Goal: Transaction & Acquisition: Obtain resource

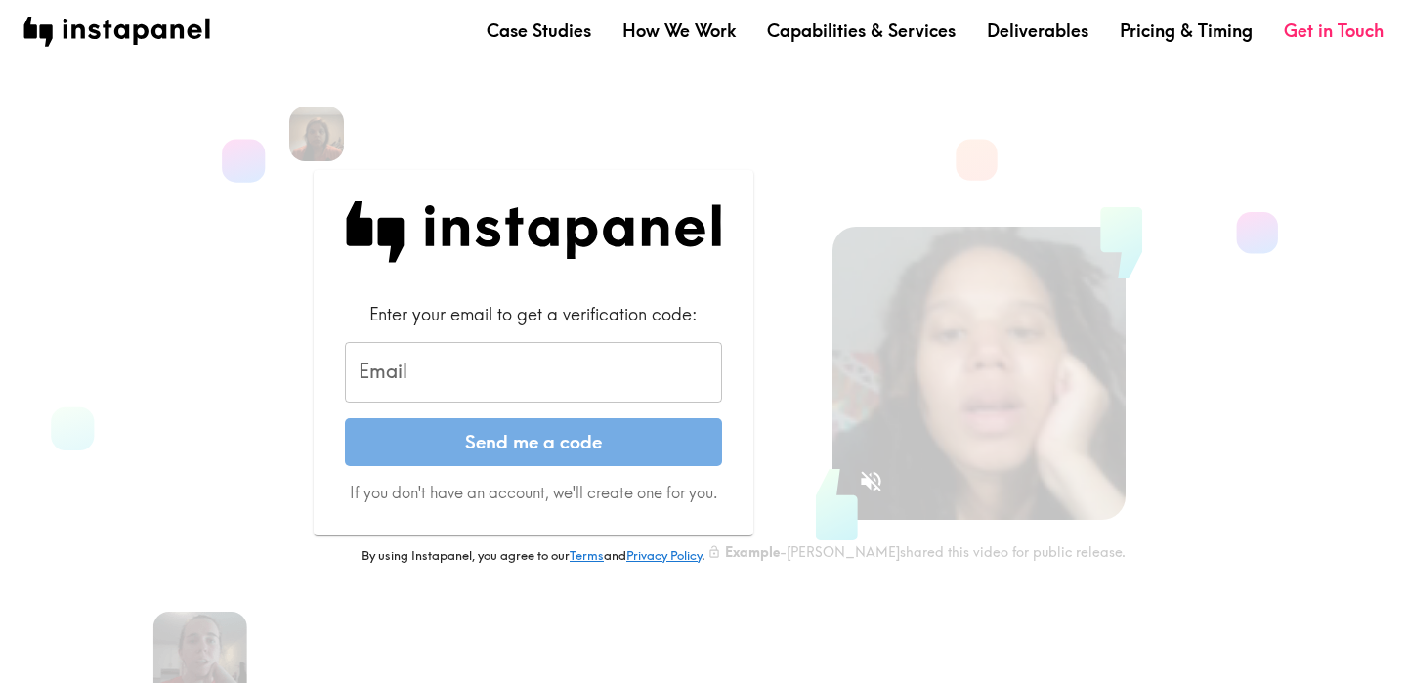
click at [443, 370] on input "Email" at bounding box center [533, 372] width 377 height 61
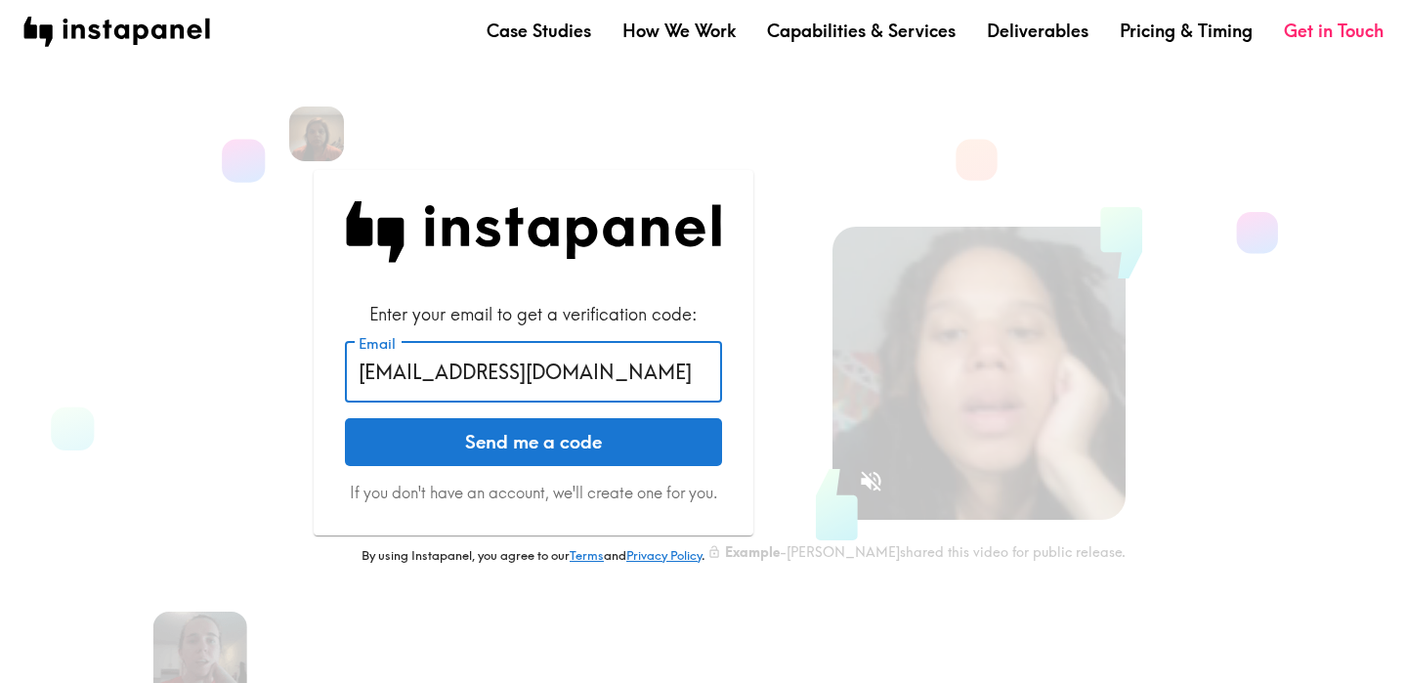
type input "[EMAIL_ADDRESS][DOMAIN_NAME]"
click at [465, 450] on button "Send me a code" at bounding box center [533, 442] width 377 height 49
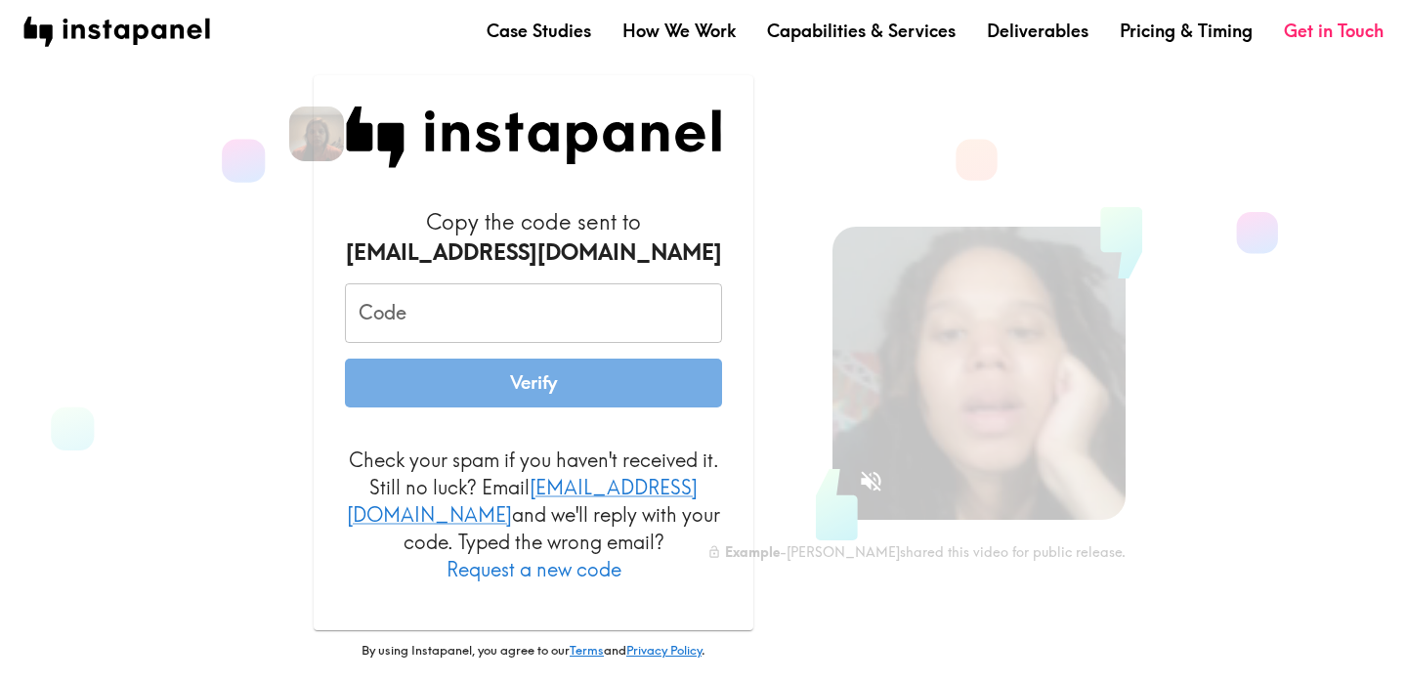
click at [461, 336] on input "Code" at bounding box center [533, 313] width 377 height 61
paste input "45Y_AQE_Kyn"
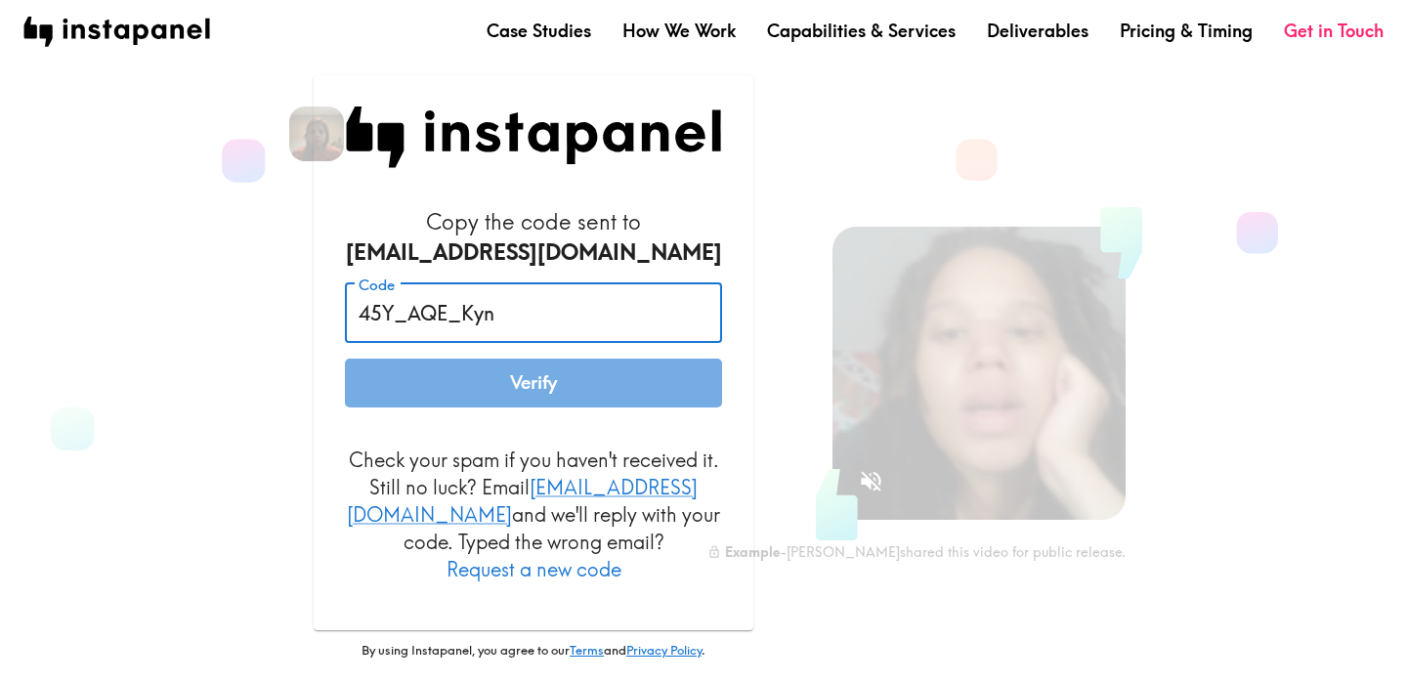
type input "45Y_AQE_Kyn"
click at [524, 445] on form "Copy the code sent to [EMAIL_ADDRESS][DOMAIN_NAME] Code 45Y_AQE_Kyn Code Verify…" at bounding box center [533, 395] width 377 height 376
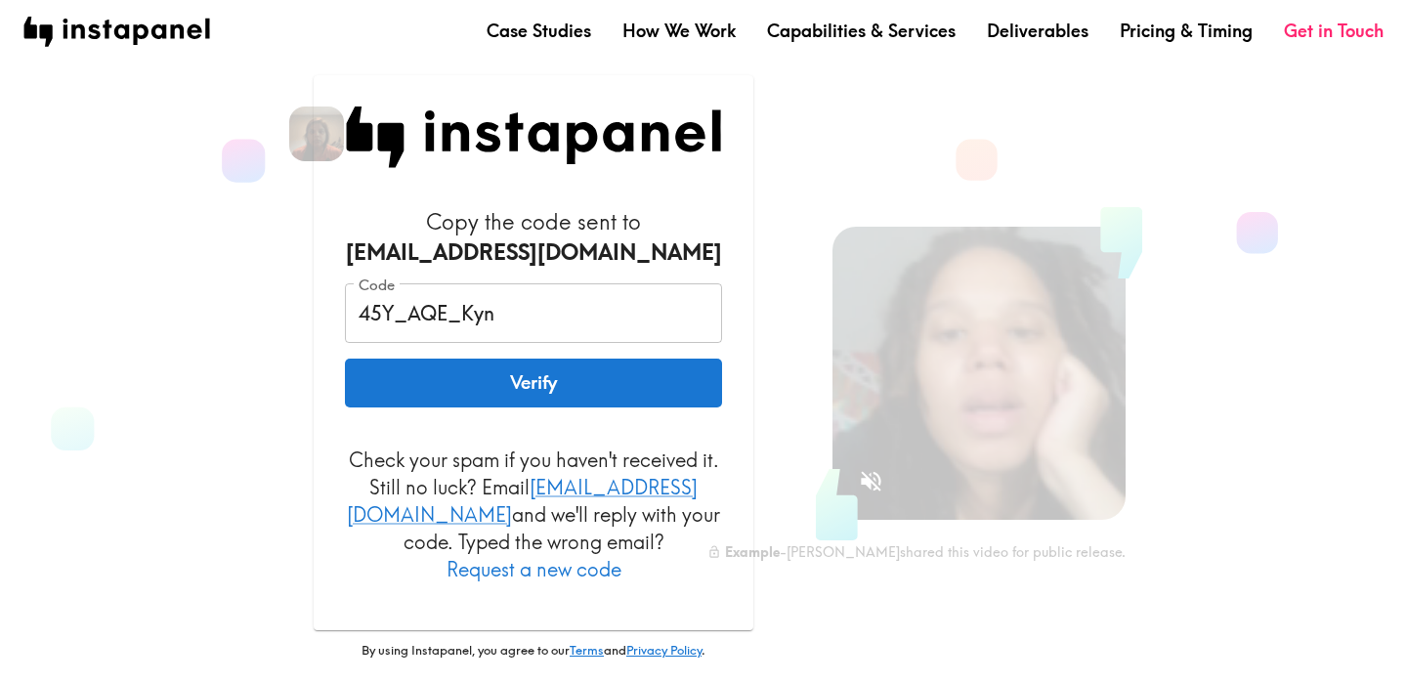
click at [534, 406] on button "Verify" at bounding box center [533, 383] width 377 height 49
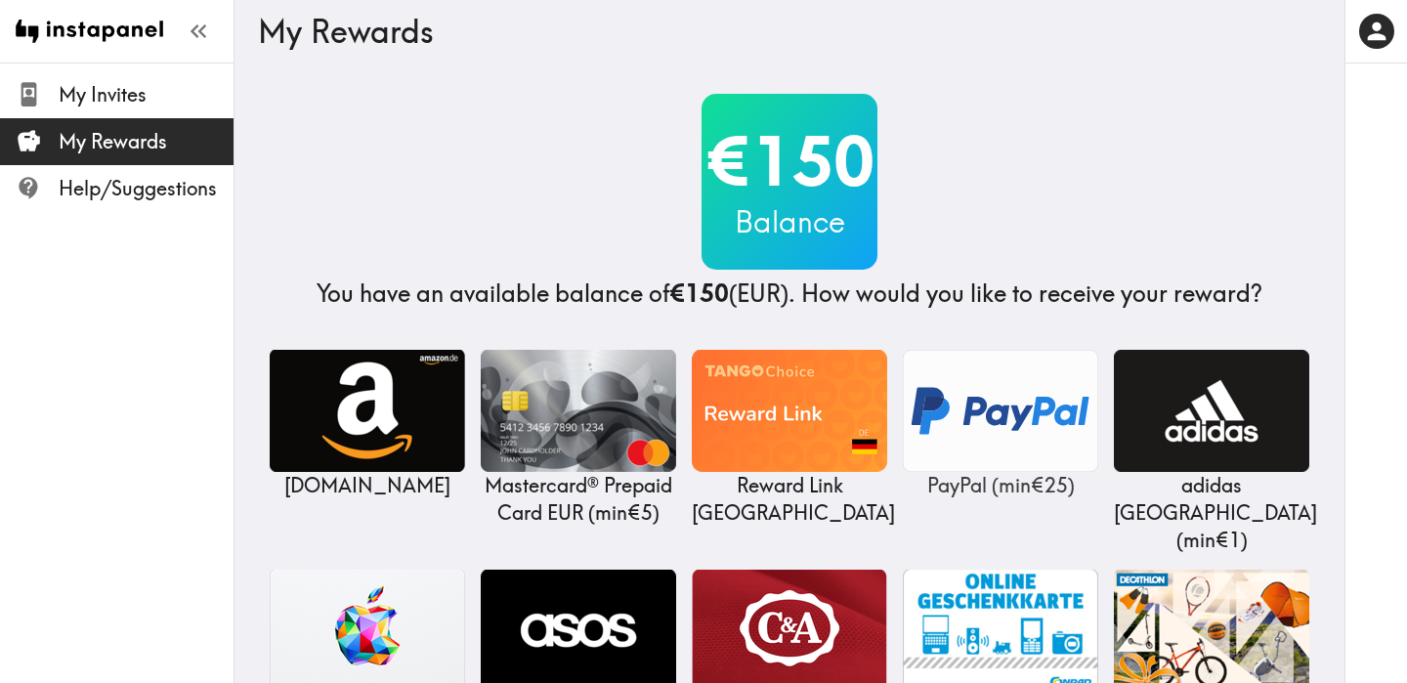
click at [1007, 402] on img at bounding box center [1000, 411] width 195 height 122
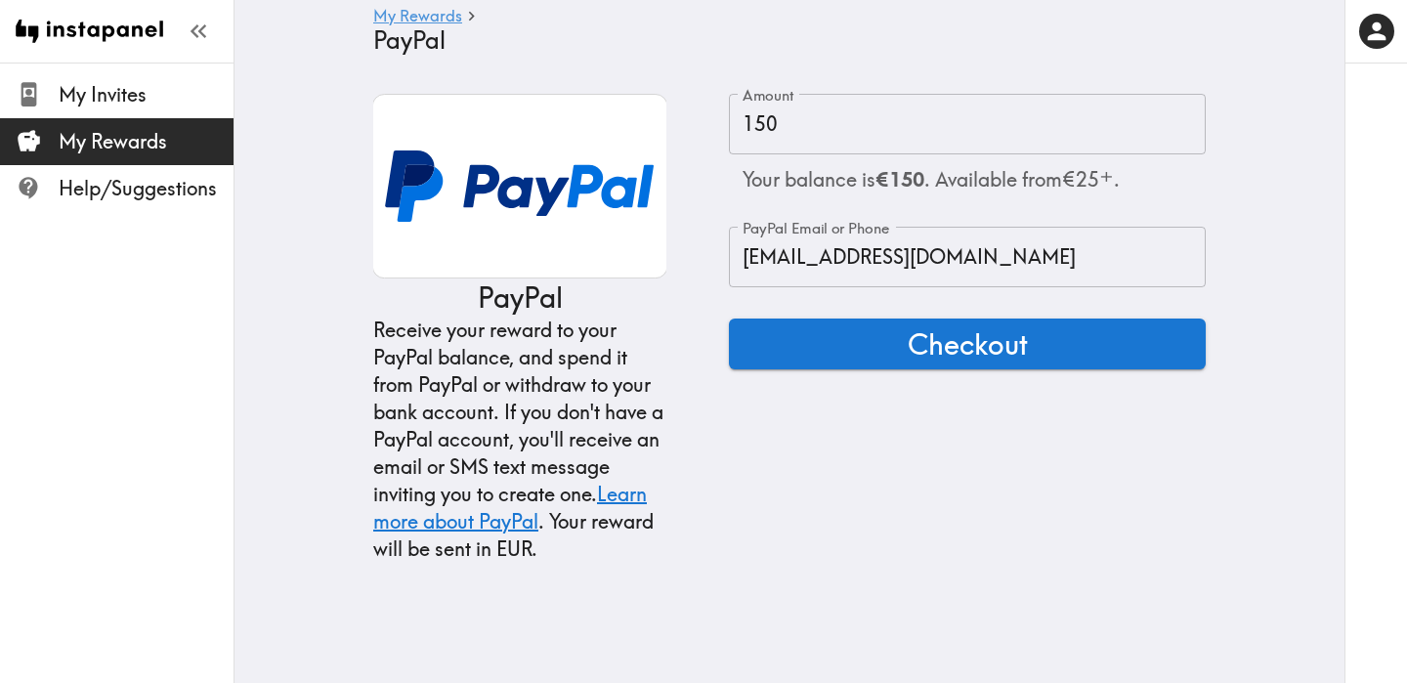
click at [836, 246] on input "[EMAIL_ADDRESS][DOMAIN_NAME]" at bounding box center [967, 257] width 477 height 61
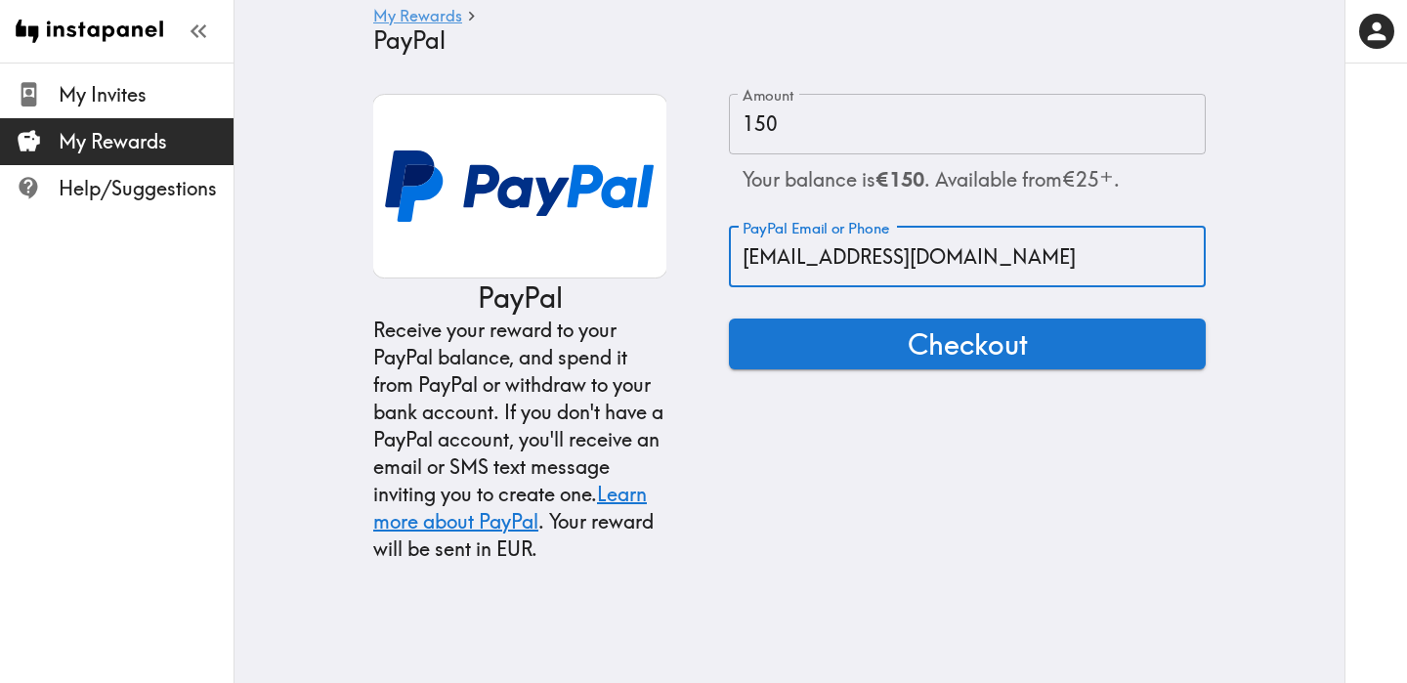
click at [836, 246] on input "[EMAIL_ADDRESS][DOMAIN_NAME]" at bounding box center [967, 257] width 477 height 61
type input "tim-robels@gmx.de"
click at [938, 478] on form "Amount 150 Amount Your balance is €150 . Available from €25 ⁺ . PayPal Email or…" at bounding box center [967, 328] width 477 height 469
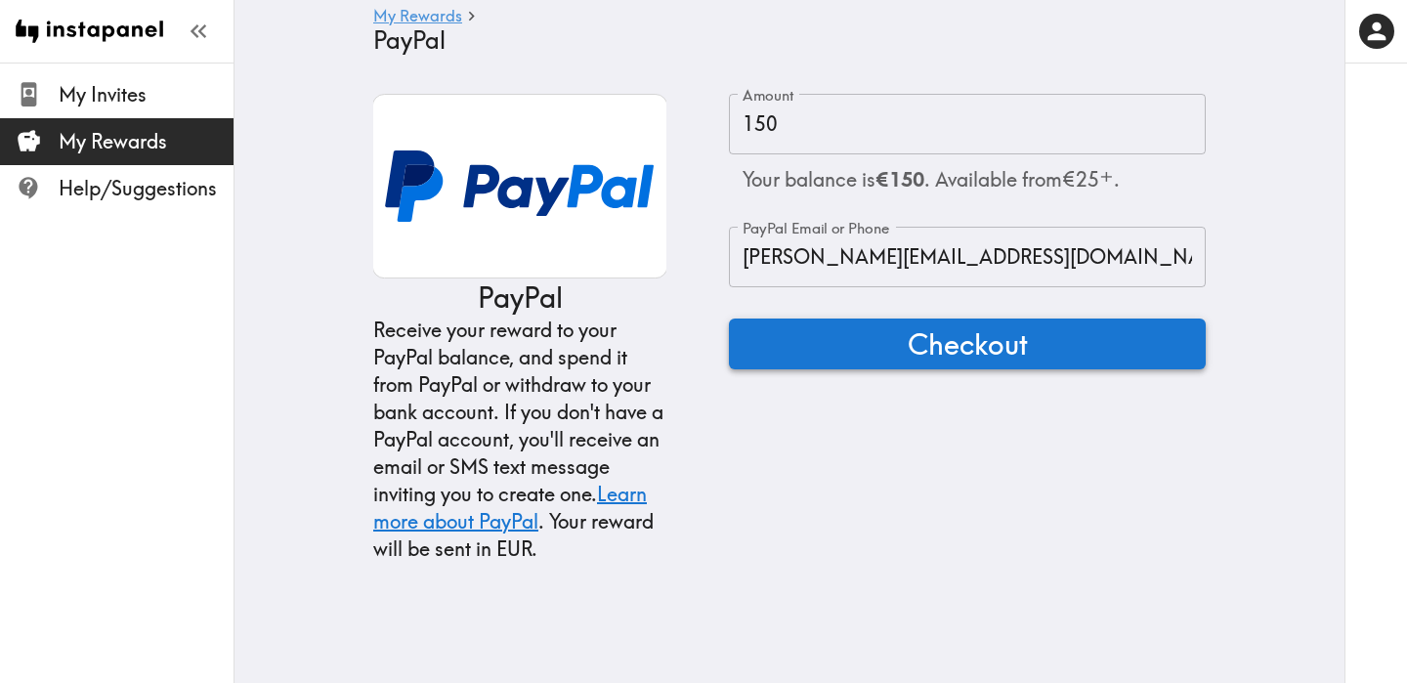
click at [958, 354] on span "Checkout" at bounding box center [968, 343] width 120 height 39
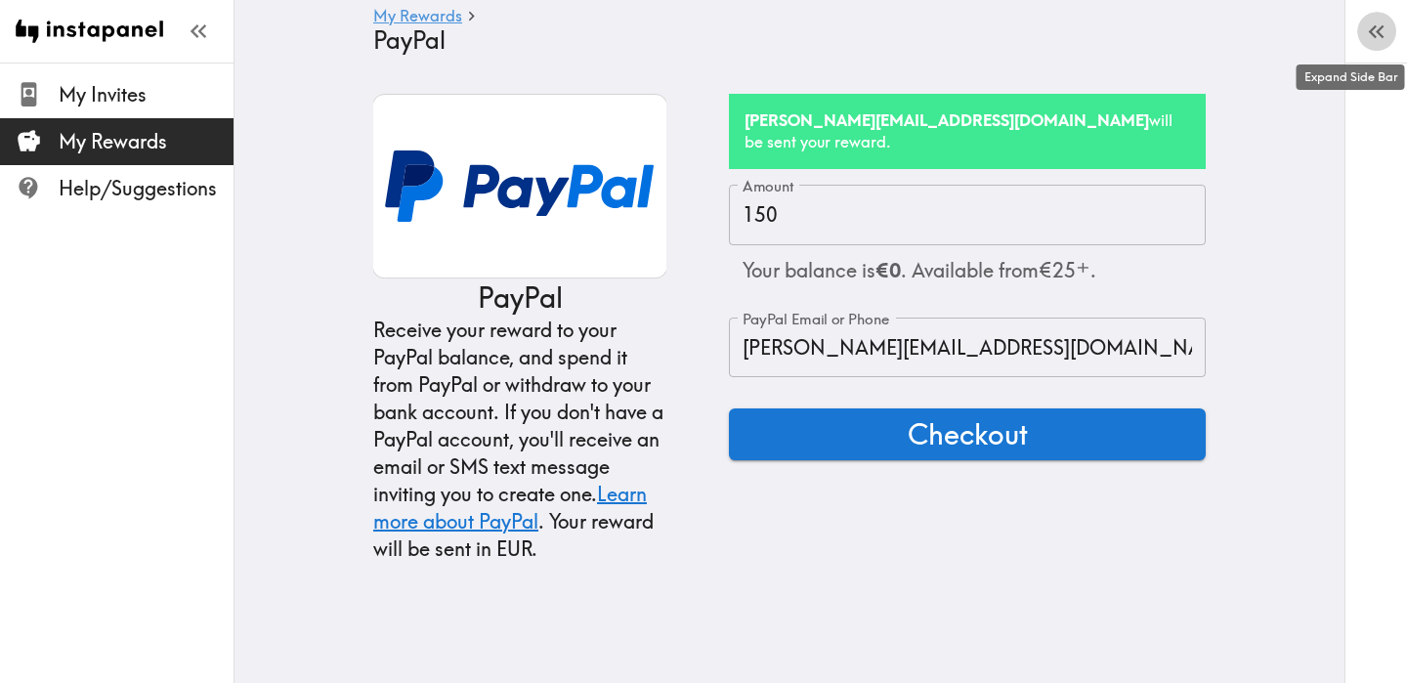
click at [1377, 33] on icon "button" at bounding box center [1376, 32] width 26 height 26
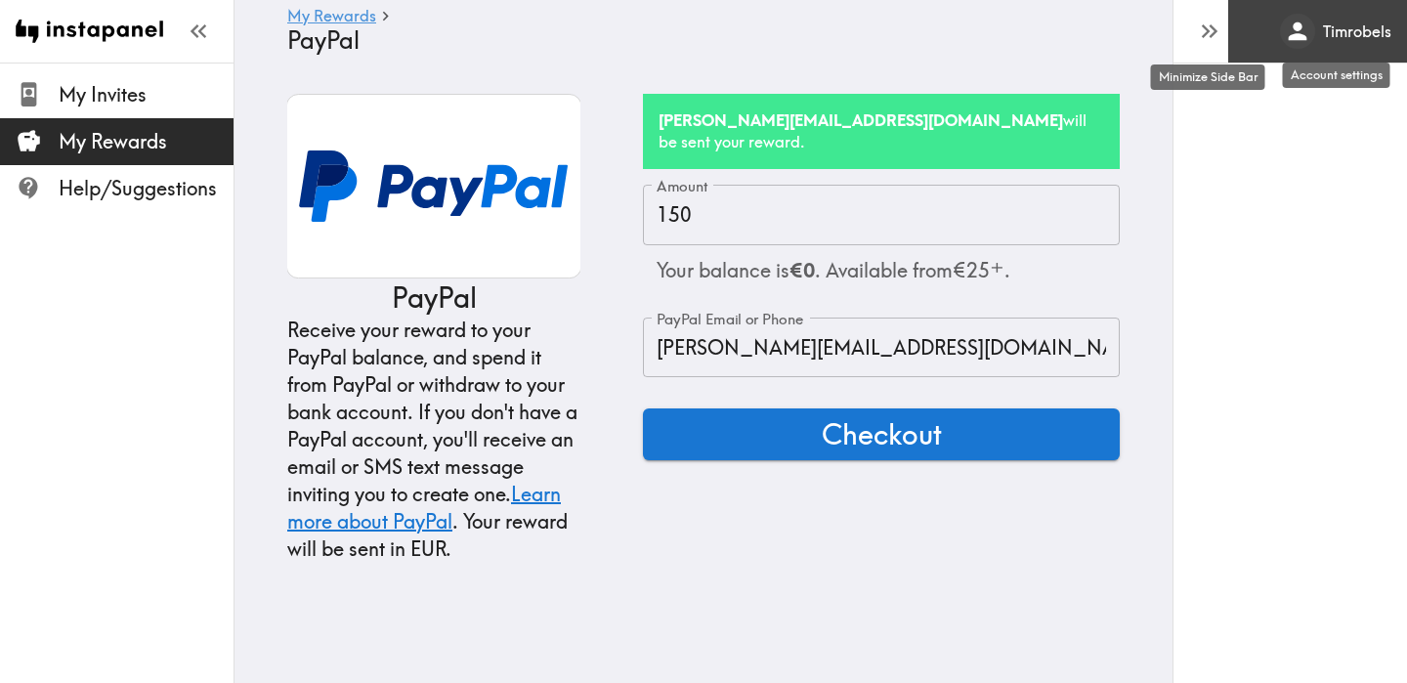
click at [1311, 36] on div "Account Settings" at bounding box center [1297, 31] width 35 height 35
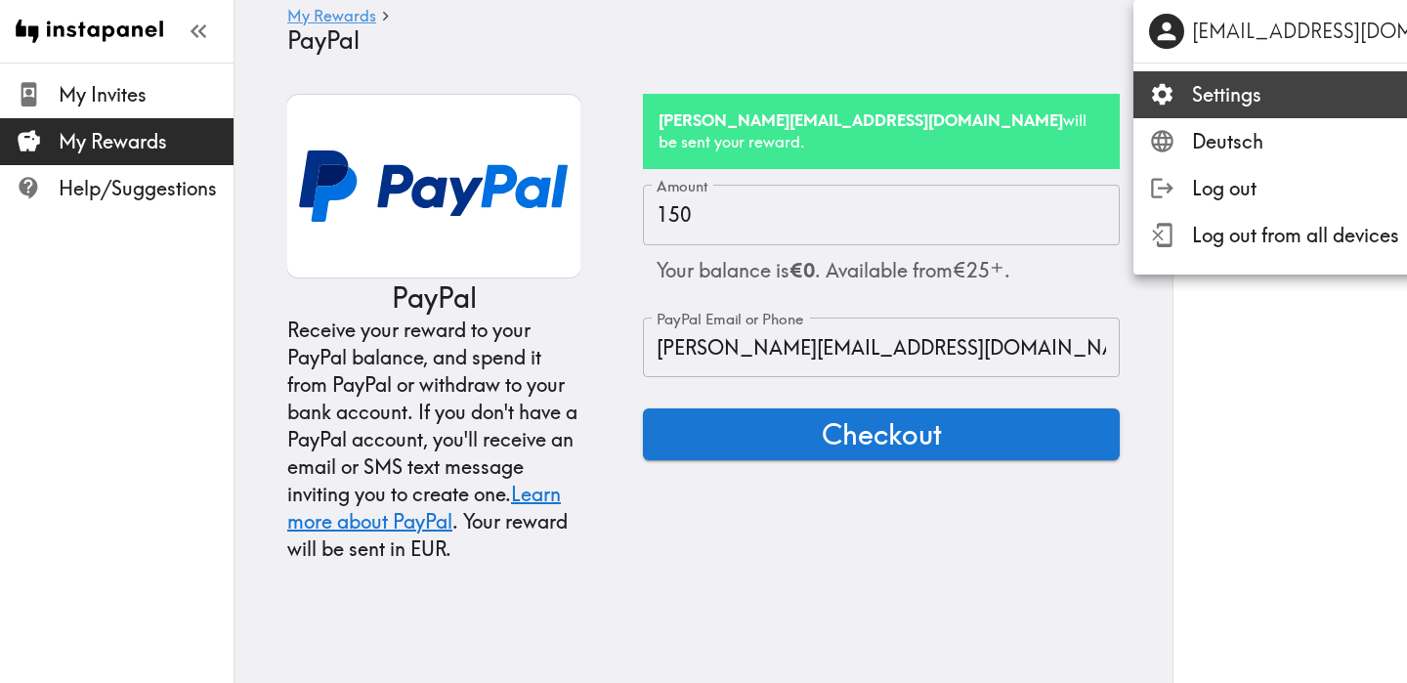
click at [1253, 103] on span "Settings" at bounding box center [1366, 94] width 349 height 27
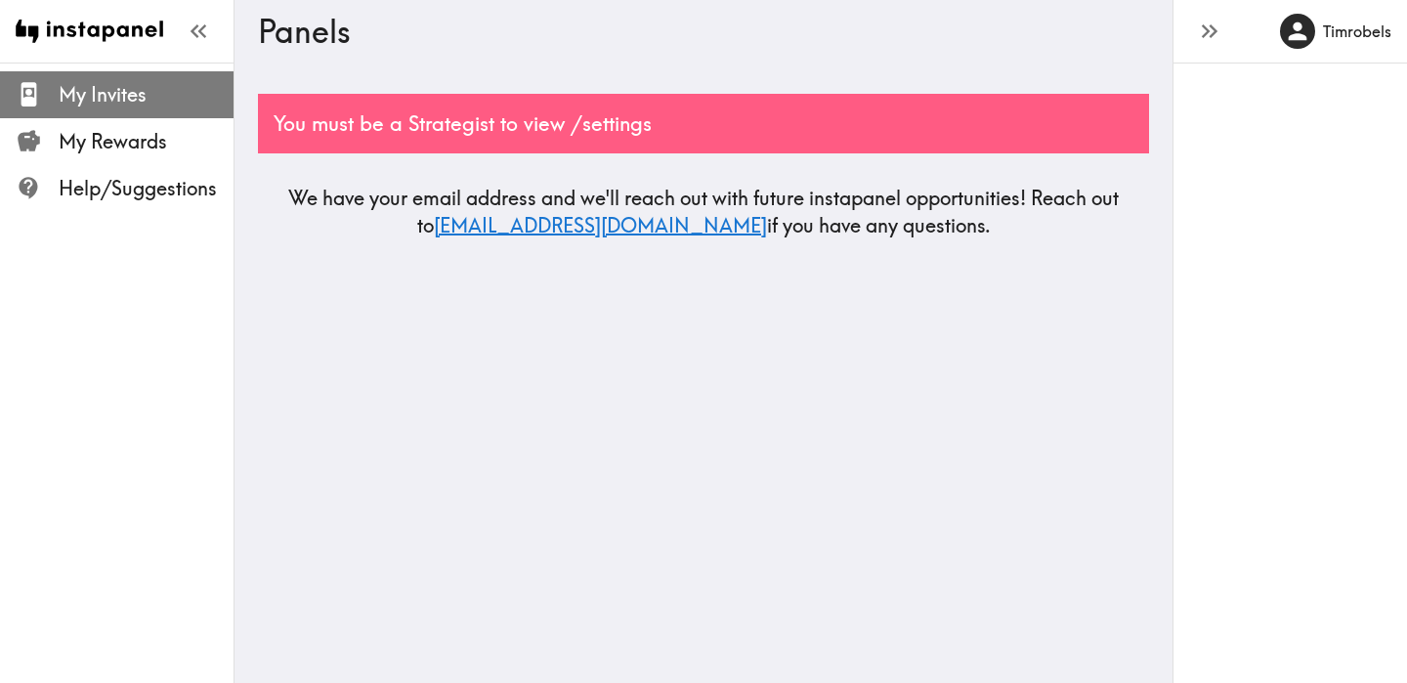
click at [107, 99] on span "My Invites" at bounding box center [146, 94] width 175 height 27
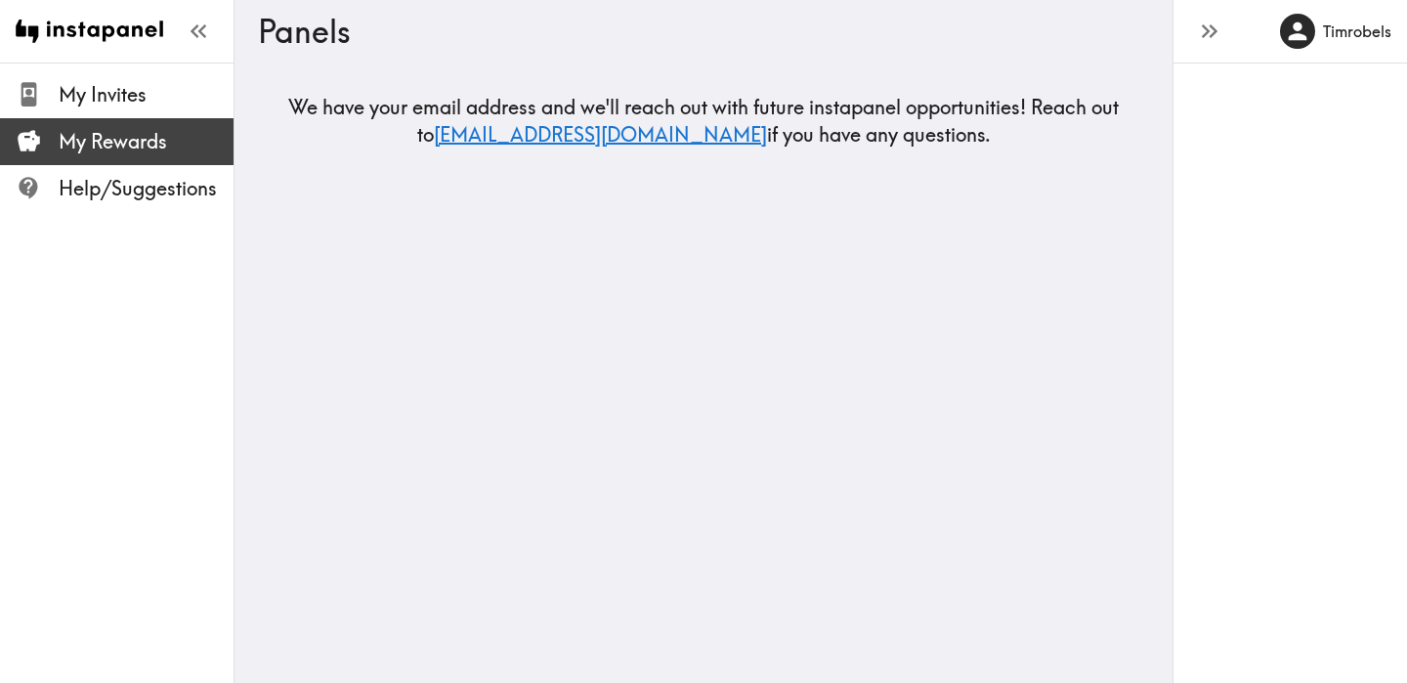
click at [114, 129] on span "My Rewards" at bounding box center [146, 141] width 175 height 27
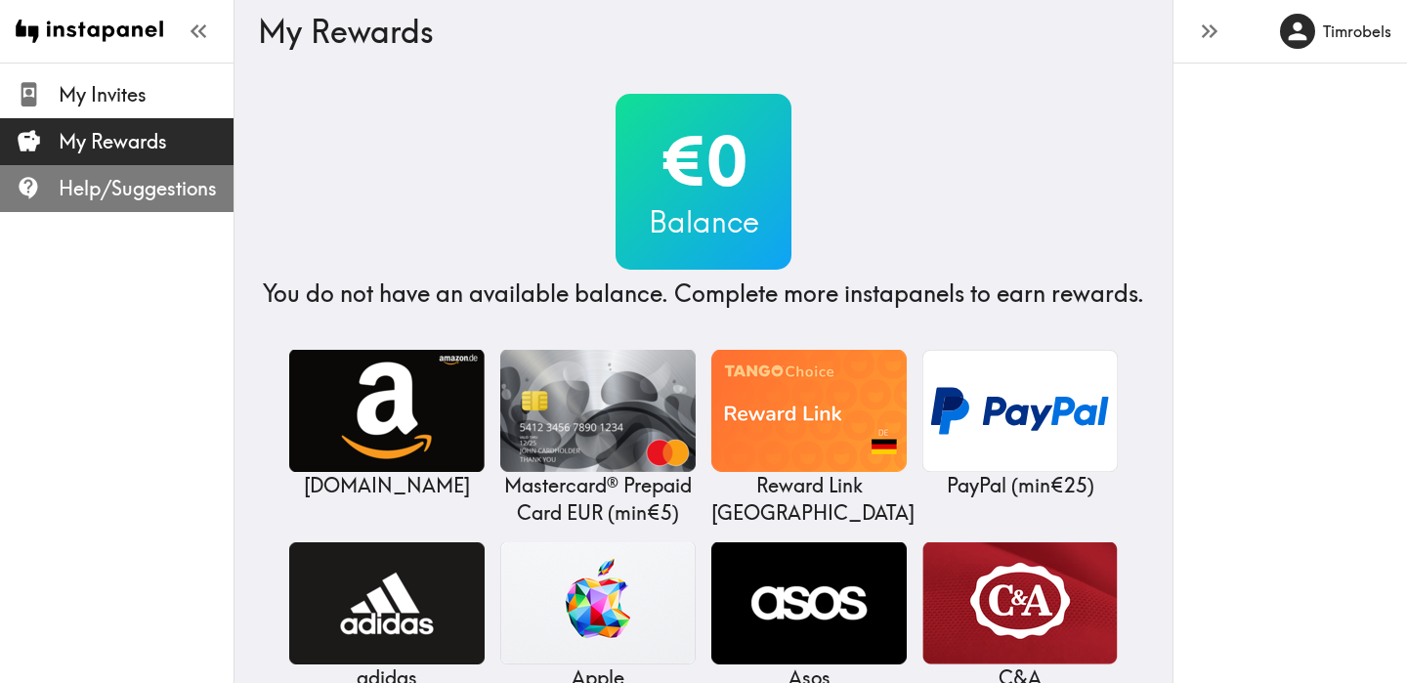
click at [119, 176] on span "Help/Suggestions" at bounding box center [146, 188] width 175 height 27
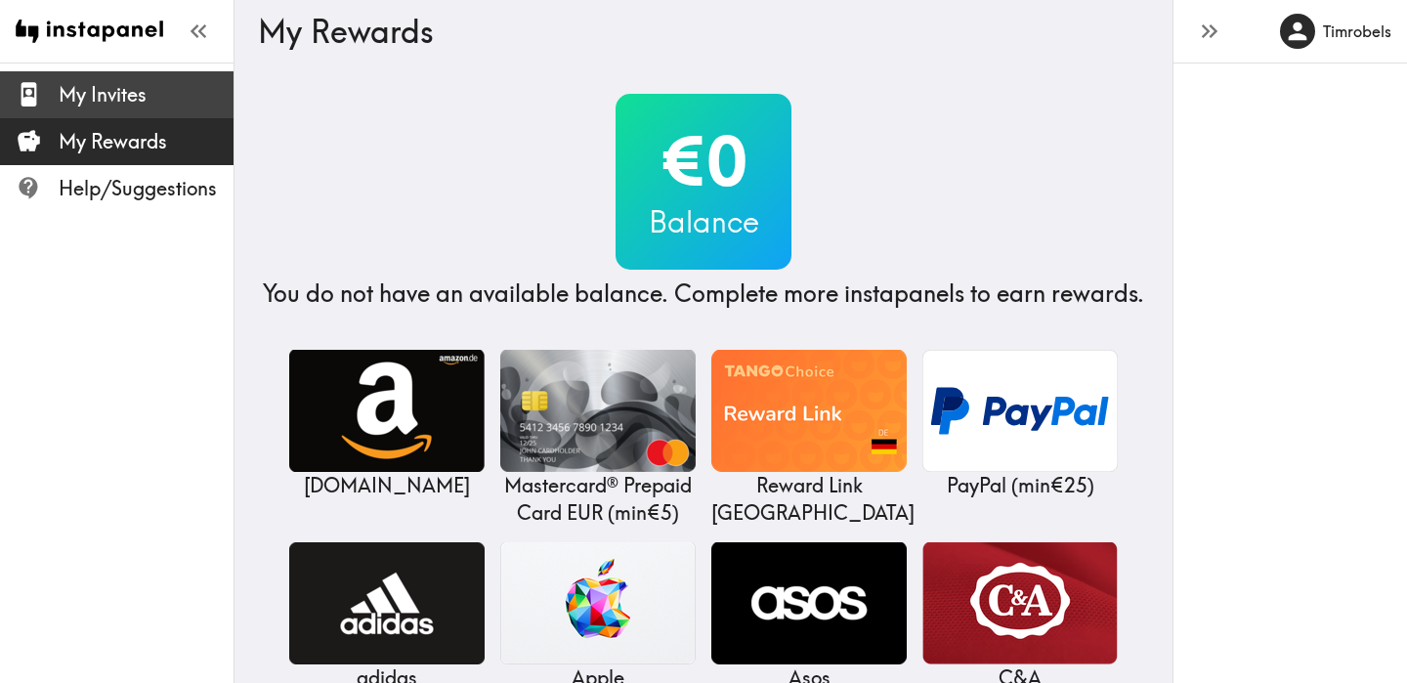
click at [137, 85] on span "My Invites" at bounding box center [146, 94] width 175 height 27
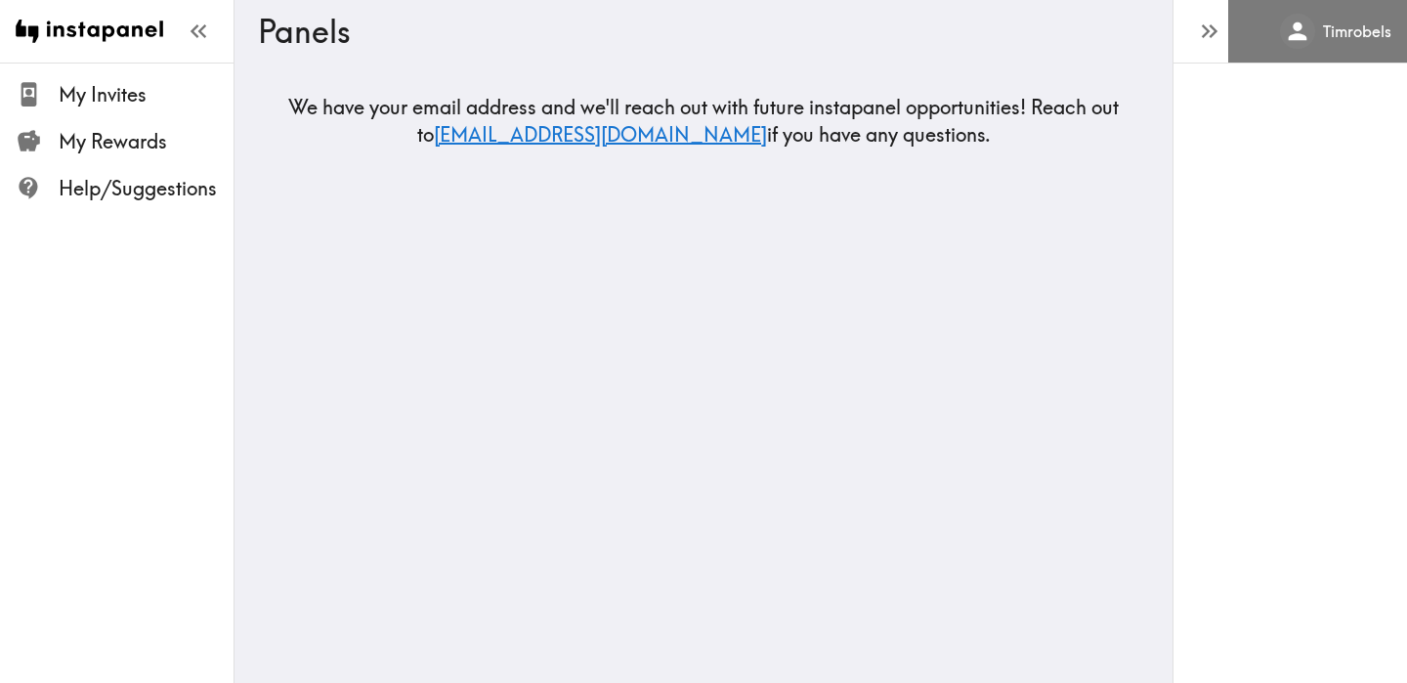
click at [1392, 20] on link "Timrobels" at bounding box center [1317, 31] width 179 height 63
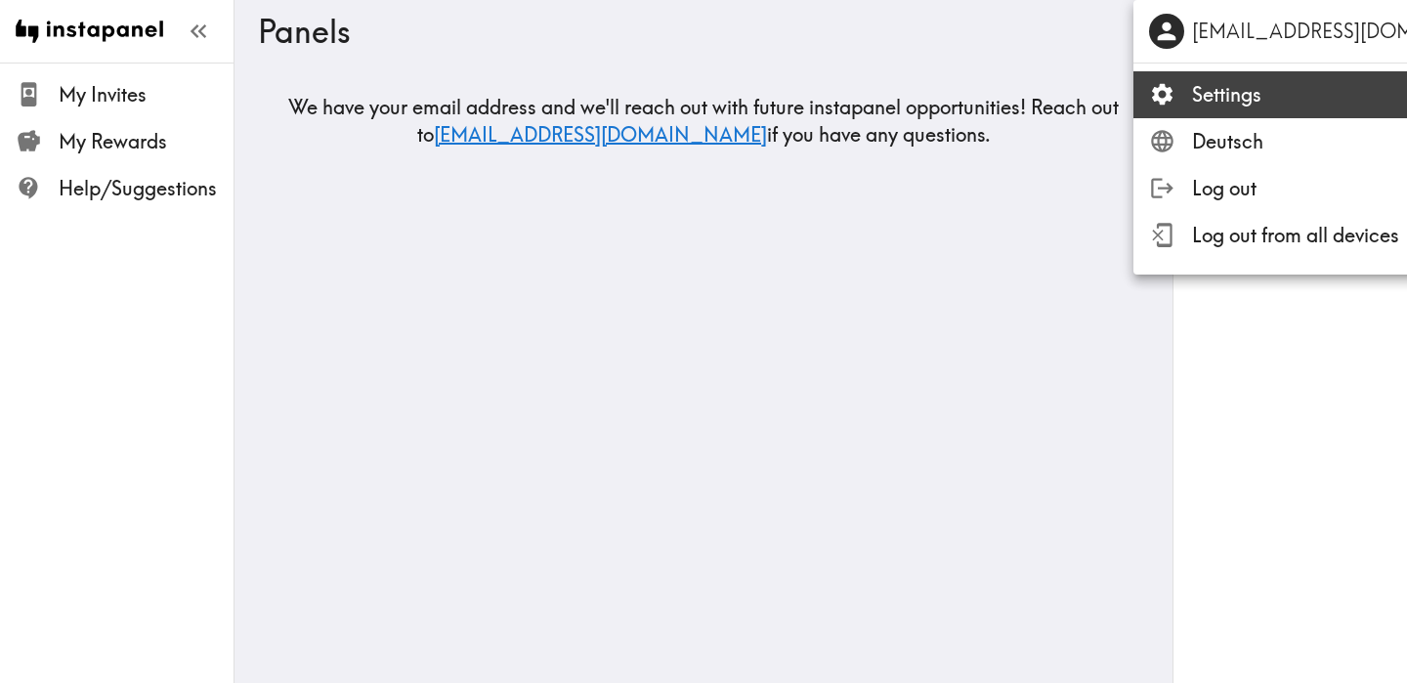
click at [1262, 73] on div "Settings" at bounding box center [1336, 94] width 407 height 51
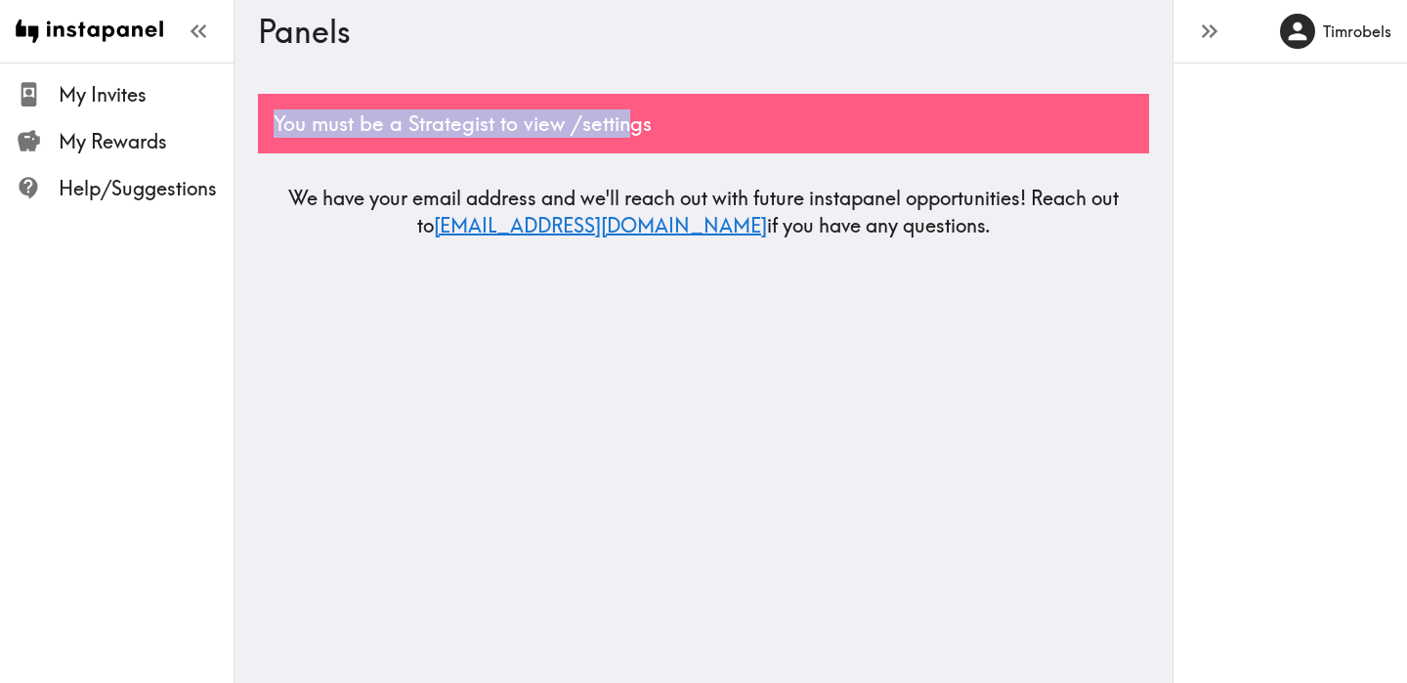
drag, startPoint x: 262, startPoint y: 119, endPoint x: 632, endPoint y: 130, distance: 370.5
click at [632, 130] on div "You must be a Strategist to view /settings" at bounding box center [703, 124] width 891 height 60
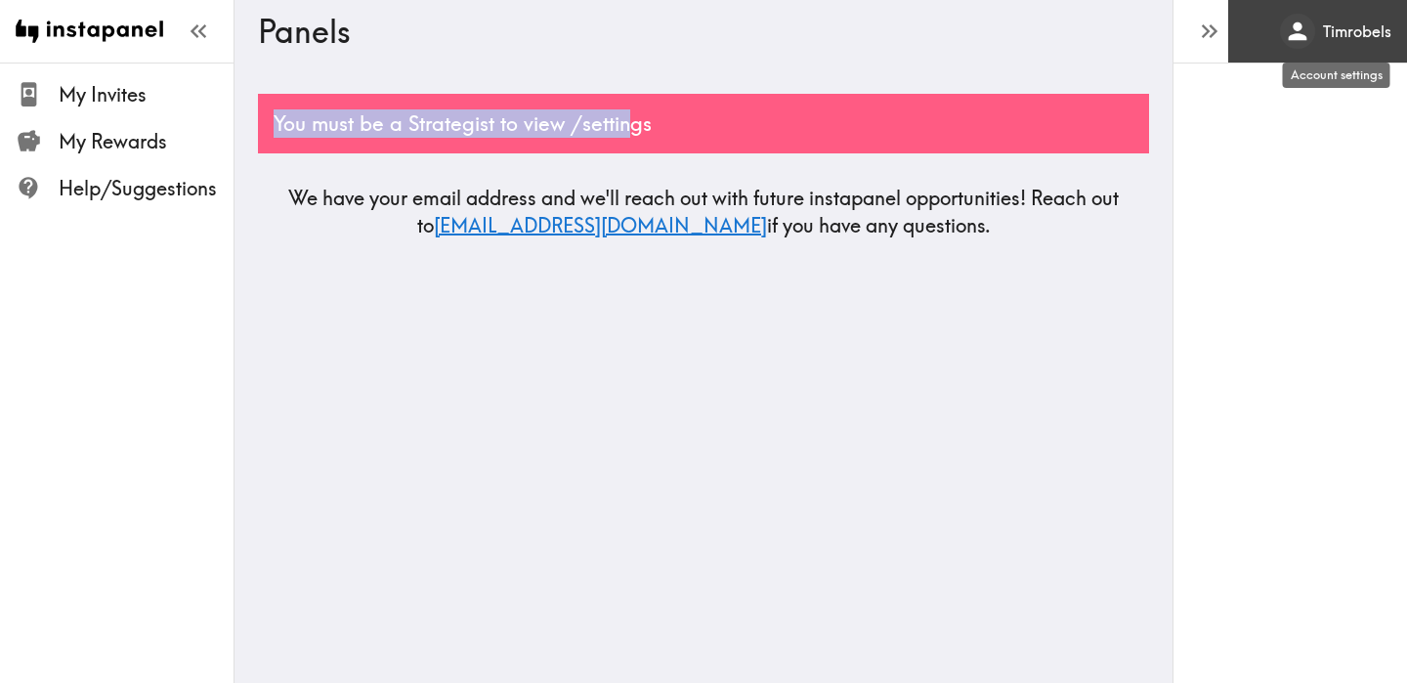
click at [1333, 48] on div "Timrobels" at bounding box center [1335, 31] width 111 height 35
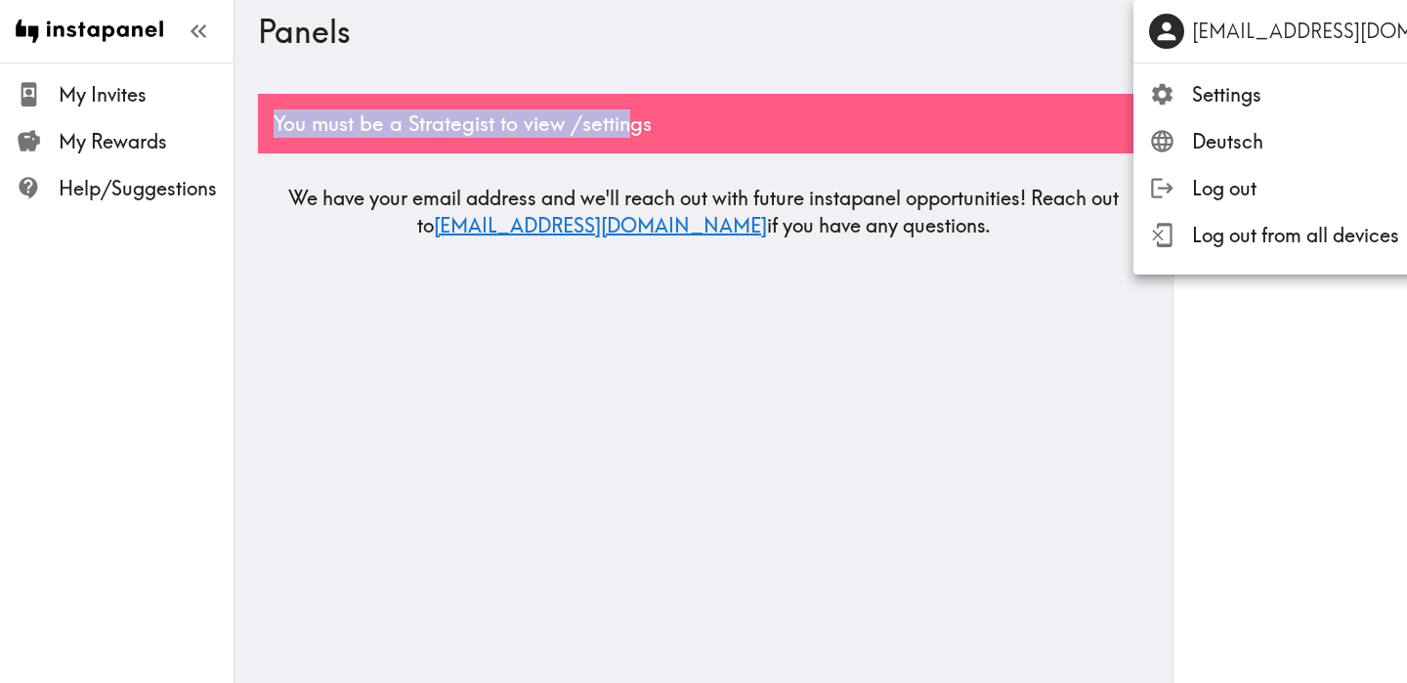
click at [978, 72] on div at bounding box center [703, 341] width 1407 height 683
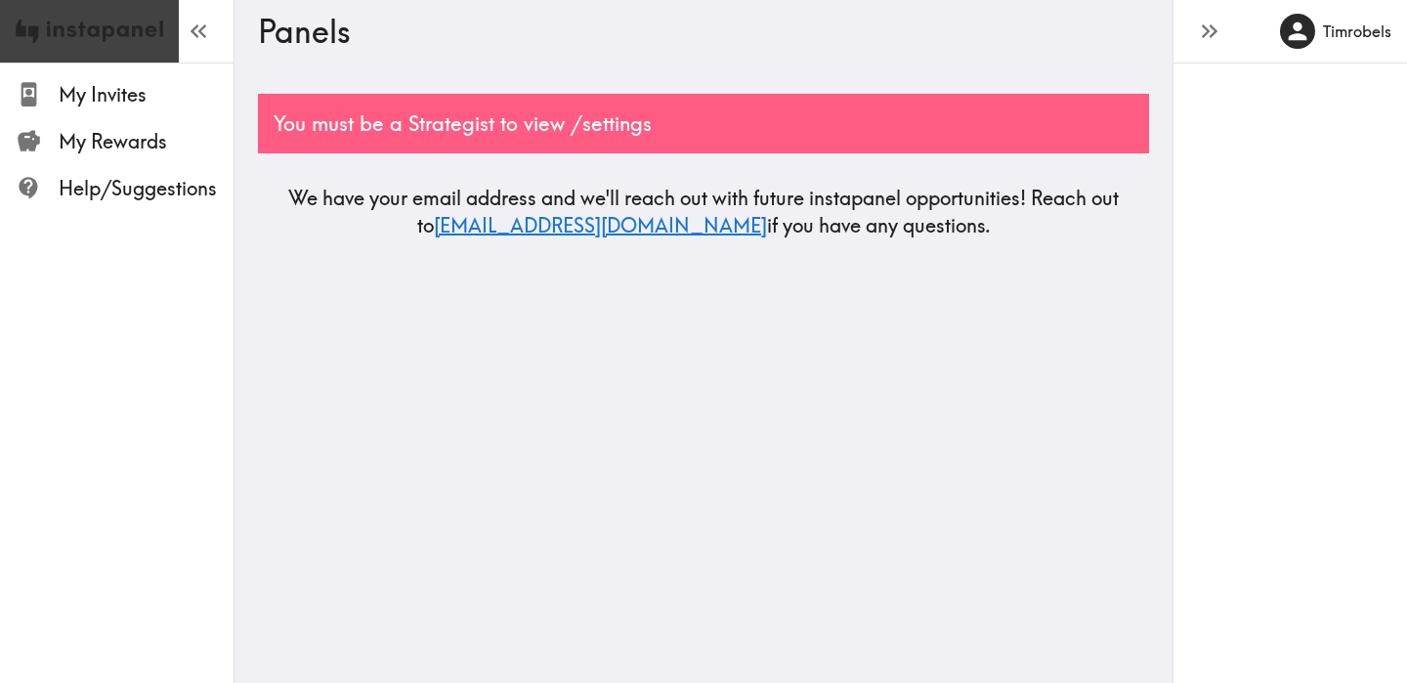
click at [119, 49] on img at bounding box center [90, 31] width 148 height 63
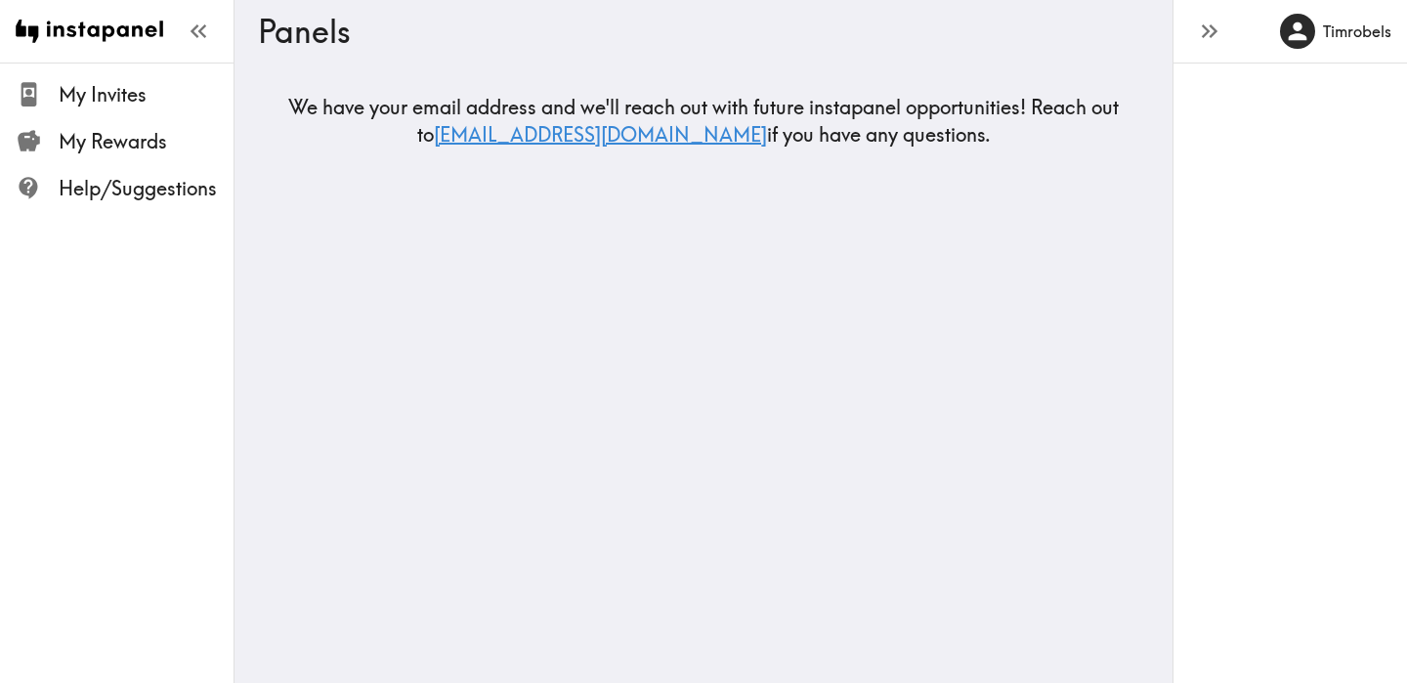
click at [540, 135] on link "[EMAIL_ADDRESS][DOMAIN_NAME]" at bounding box center [600, 134] width 333 height 24
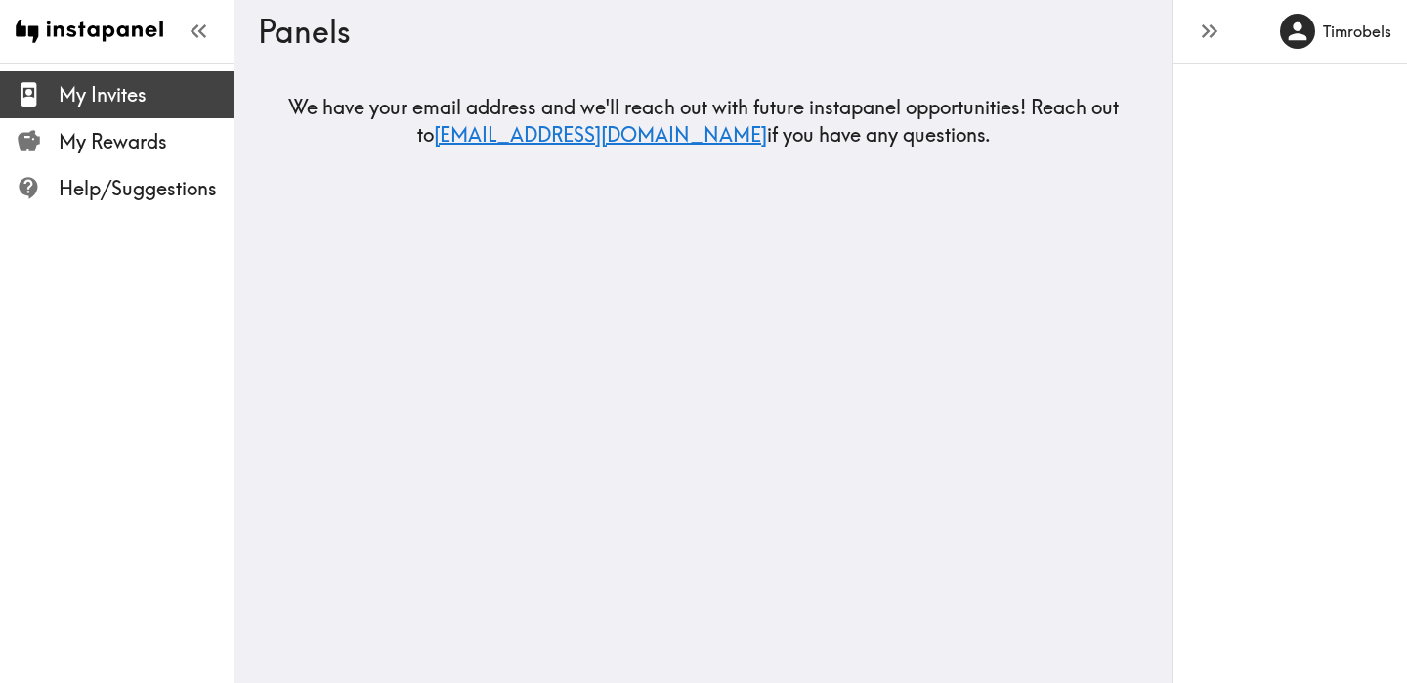
click at [144, 88] on span "My Invites" at bounding box center [146, 94] width 175 height 27
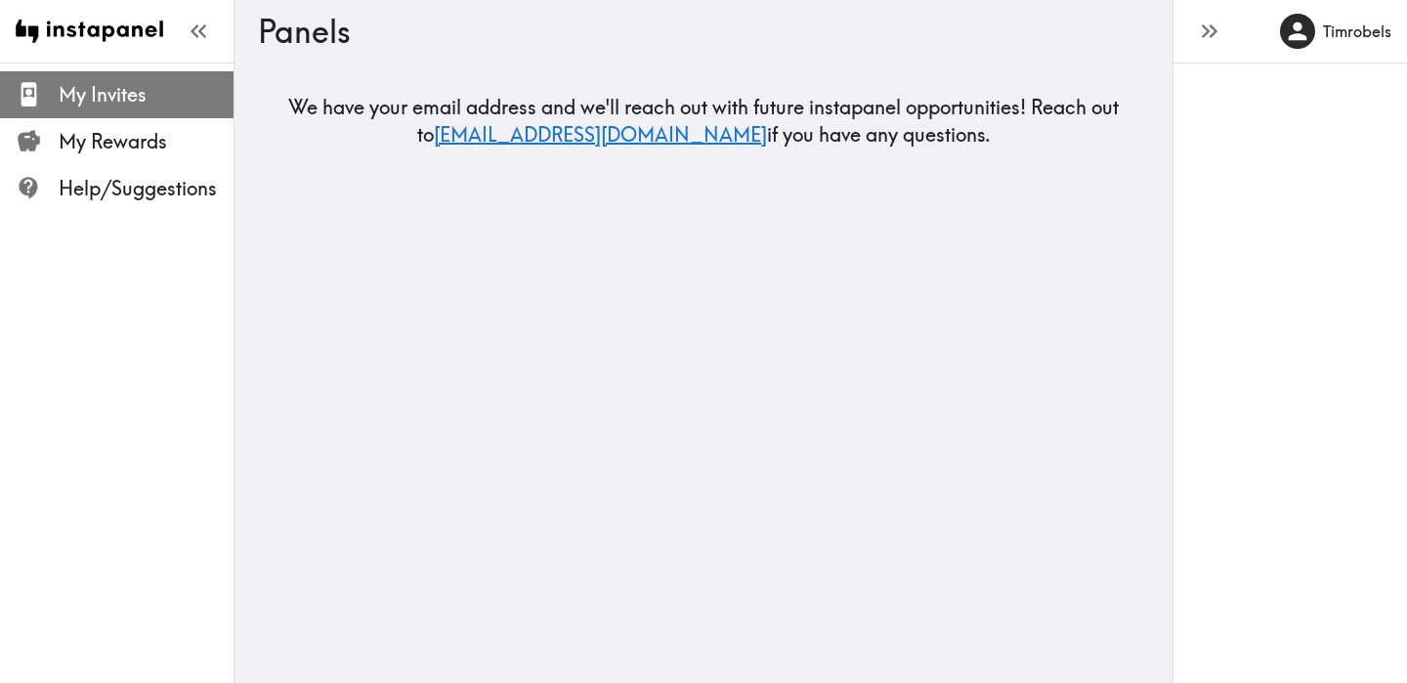
click at [144, 99] on span "My Invites" at bounding box center [146, 94] width 175 height 27
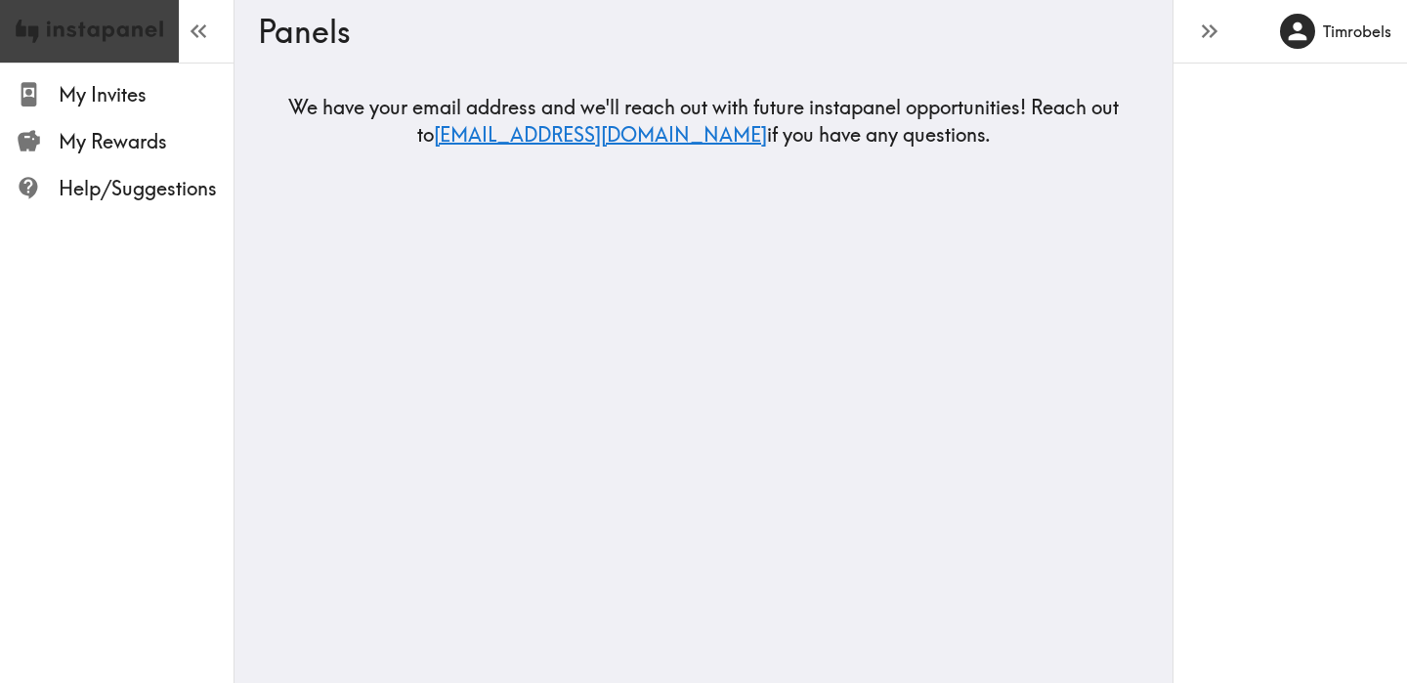
click at [174, 37] on link at bounding box center [89, 31] width 179 height 63
click at [189, 44] on icon "button" at bounding box center [198, 31] width 26 height 26
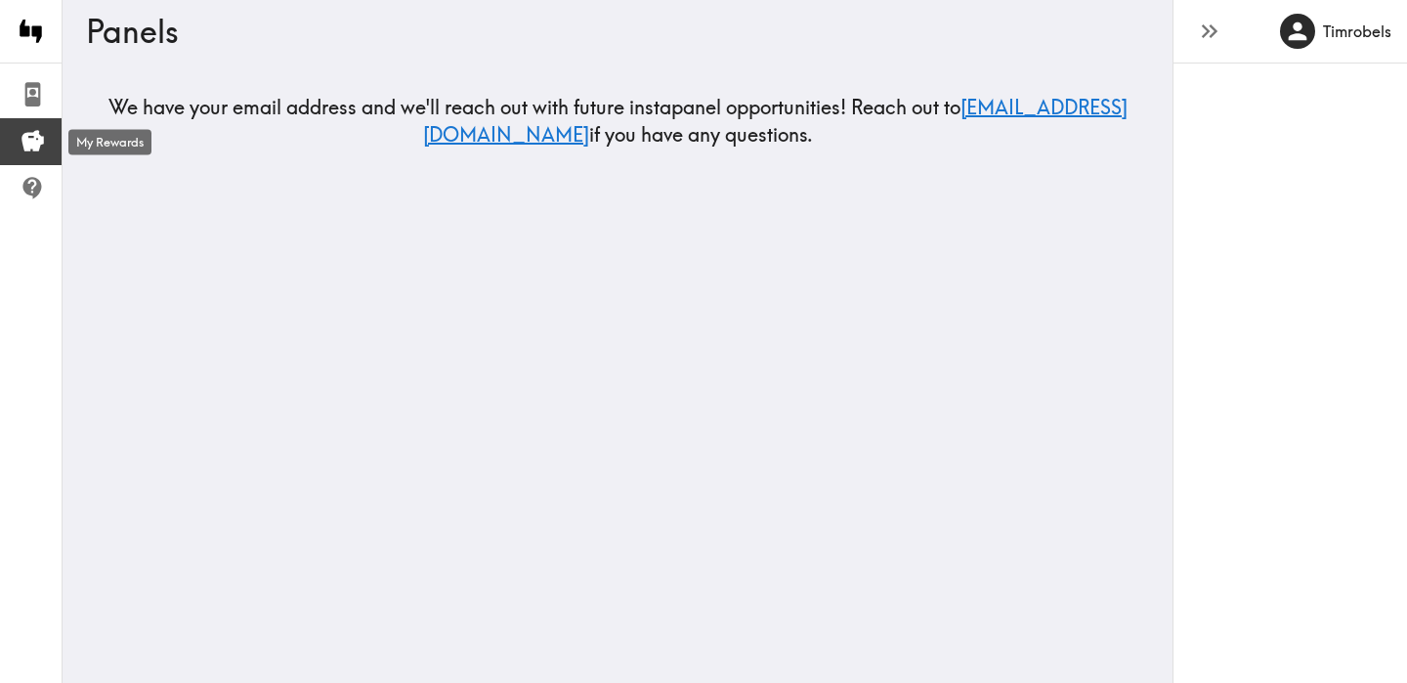
click at [28, 154] on icon at bounding box center [33, 141] width 26 height 26
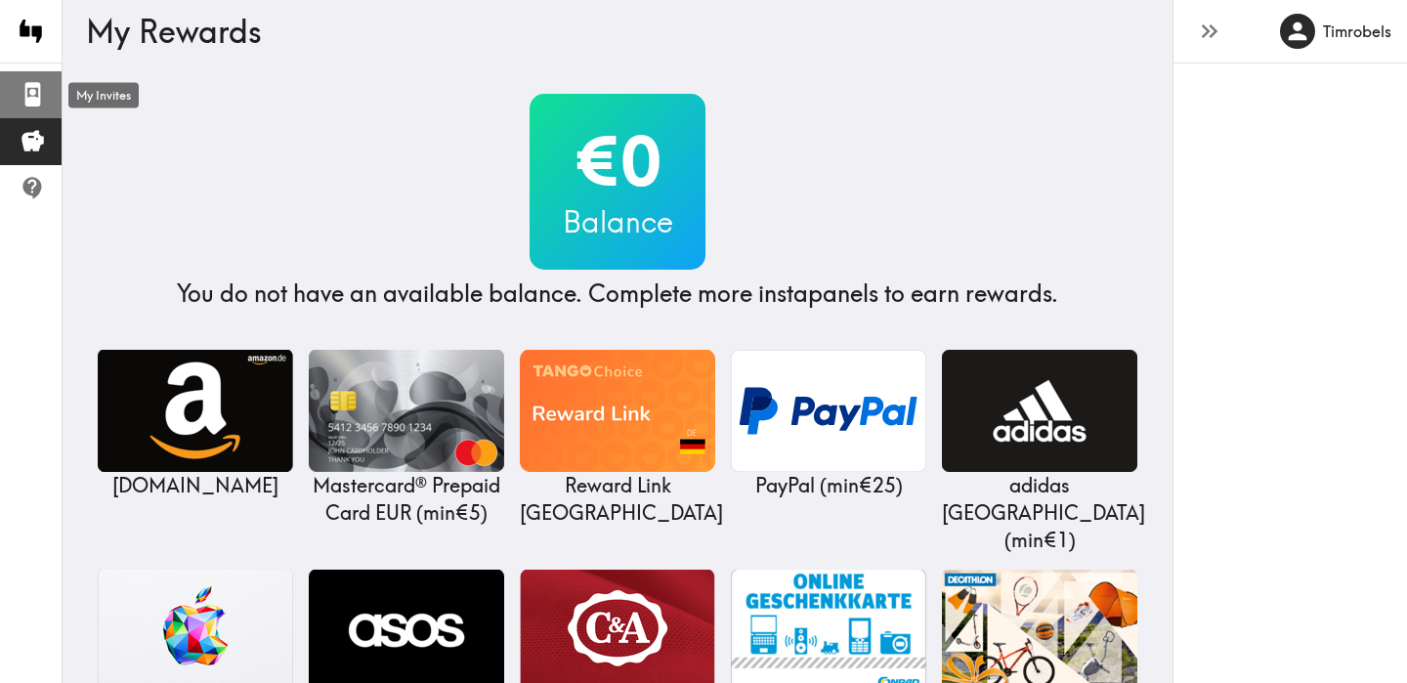
click at [43, 96] on icon at bounding box center [33, 94] width 26 height 26
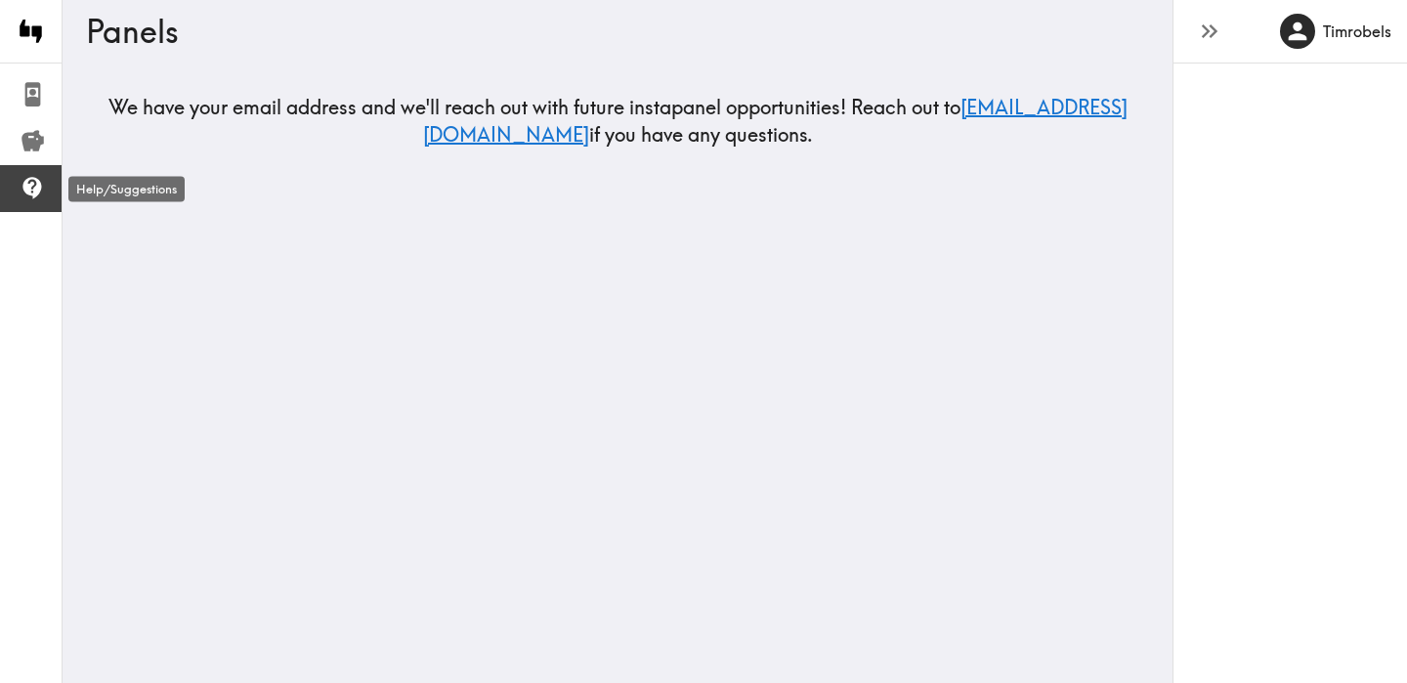
click at [25, 193] on icon at bounding box center [33, 188] width 26 height 26
